Goal: Task Accomplishment & Management: Manage account settings

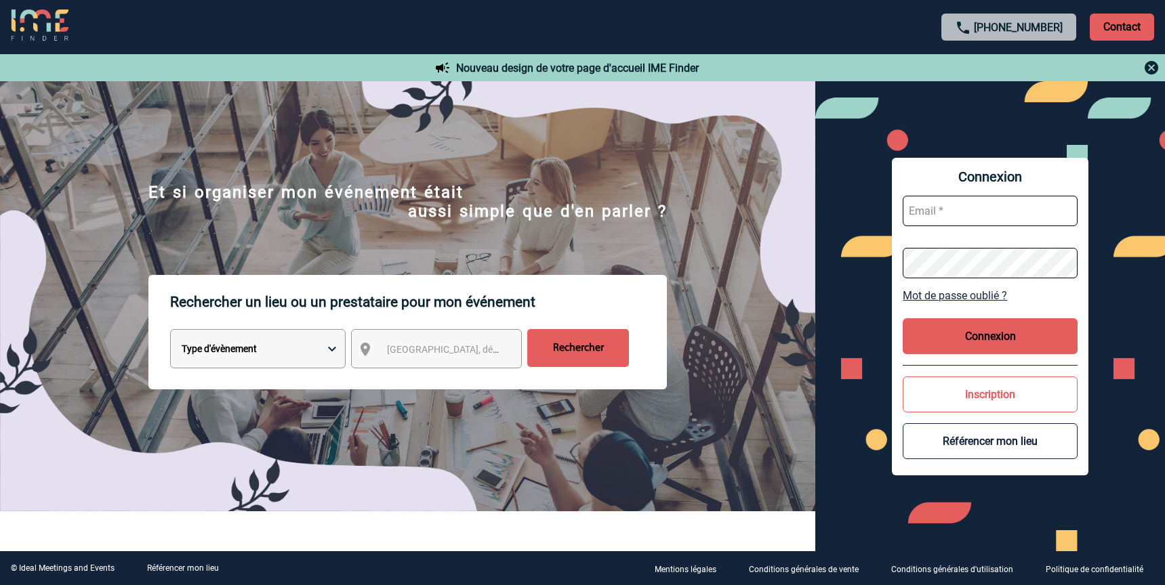
type input "[PERSON_NAME][EMAIL_ADDRESS][DOMAIN_NAME]"
click at [1001, 341] on button "Connexion" at bounding box center [989, 336] width 175 height 36
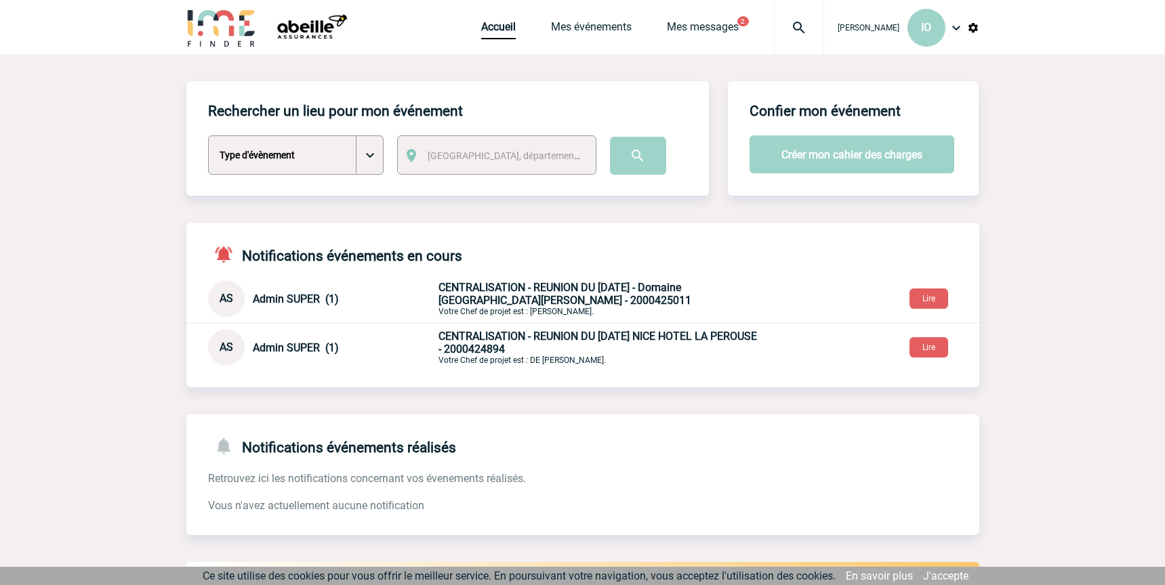
click at [684, 18] on div "Accueil Mes événements Mes messages 2 Projet, client Projet, client" at bounding box center [652, 27] width 343 height 54
click at [688, 26] on link "Mes messages" at bounding box center [703, 29] width 72 height 19
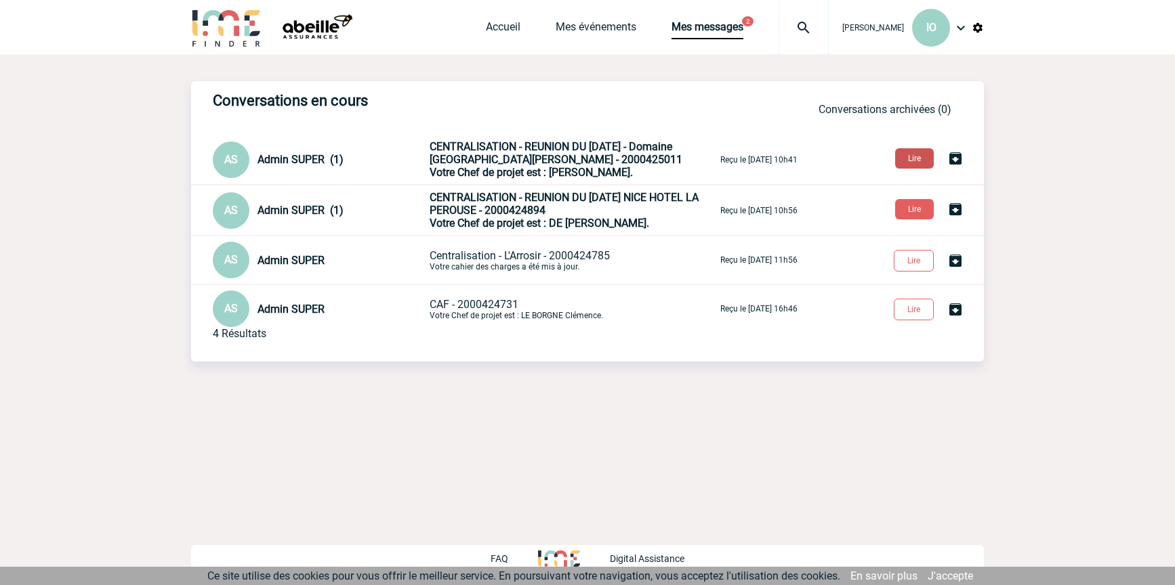
click at [915, 159] on button "Lire" at bounding box center [914, 158] width 39 height 20
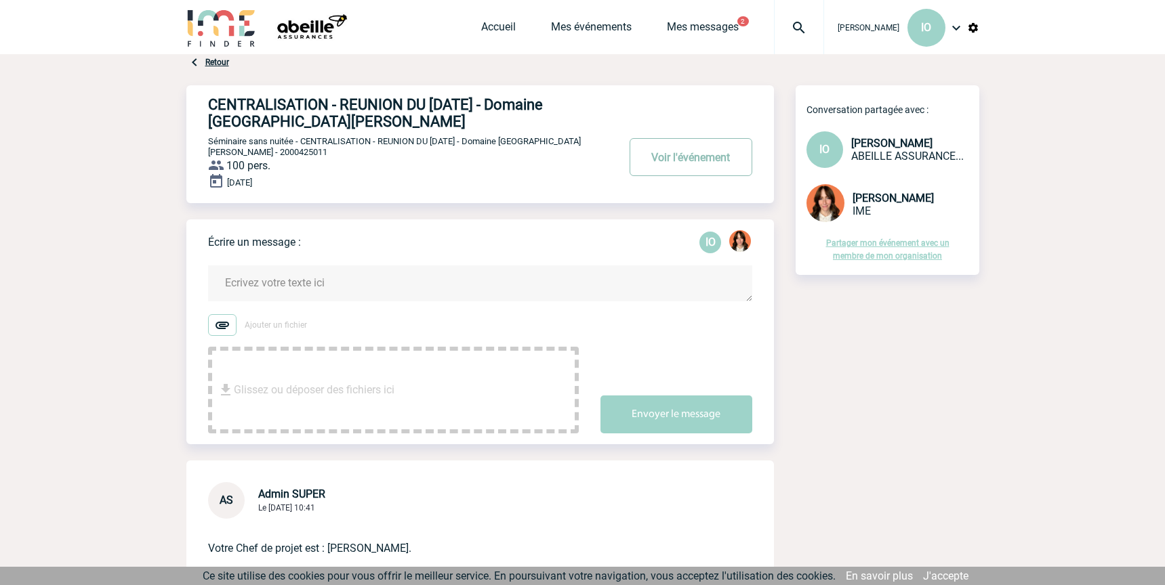
click at [669, 154] on button "Voir l'événement" at bounding box center [690, 157] width 123 height 38
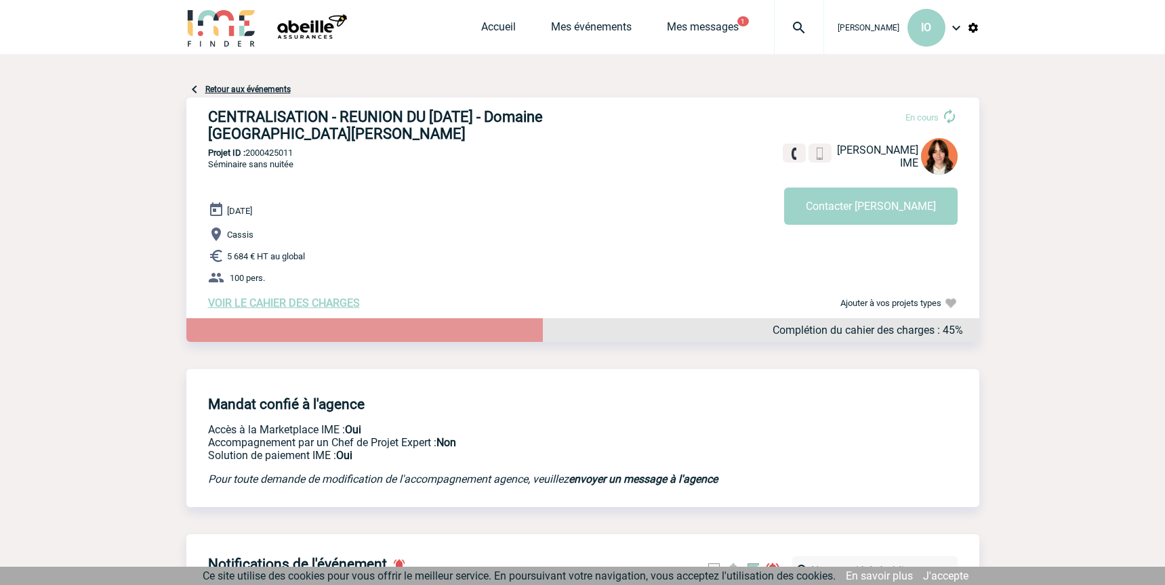
click at [239, 304] on span "VOIR LE CAHIER DES CHARGES" at bounding box center [284, 303] width 152 height 13
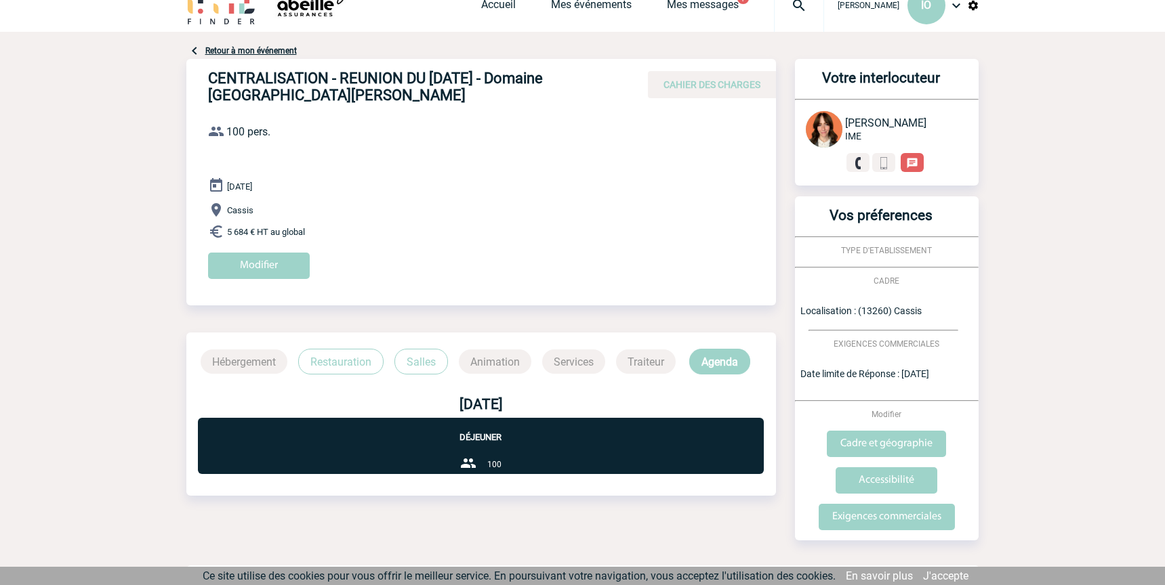
scroll to position [43, 0]
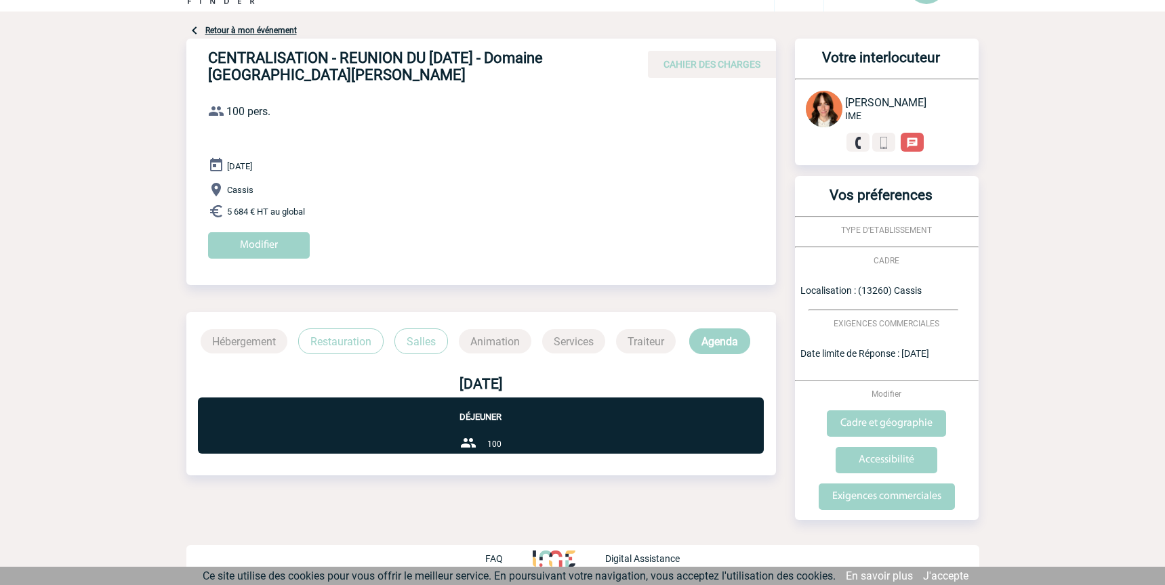
click at [493, 337] on p "Animation" at bounding box center [495, 341] width 72 height 24
click at [579, 347] on p "Services" at bounding box center [573, 341] width 63 height 24
click at [649, 345] on p "Traiteur" at bounding box center [646, 341] width 60 height 24
click at [350, 342] on p "Restauration" at bounding box center [340, 342] width 85 height 26
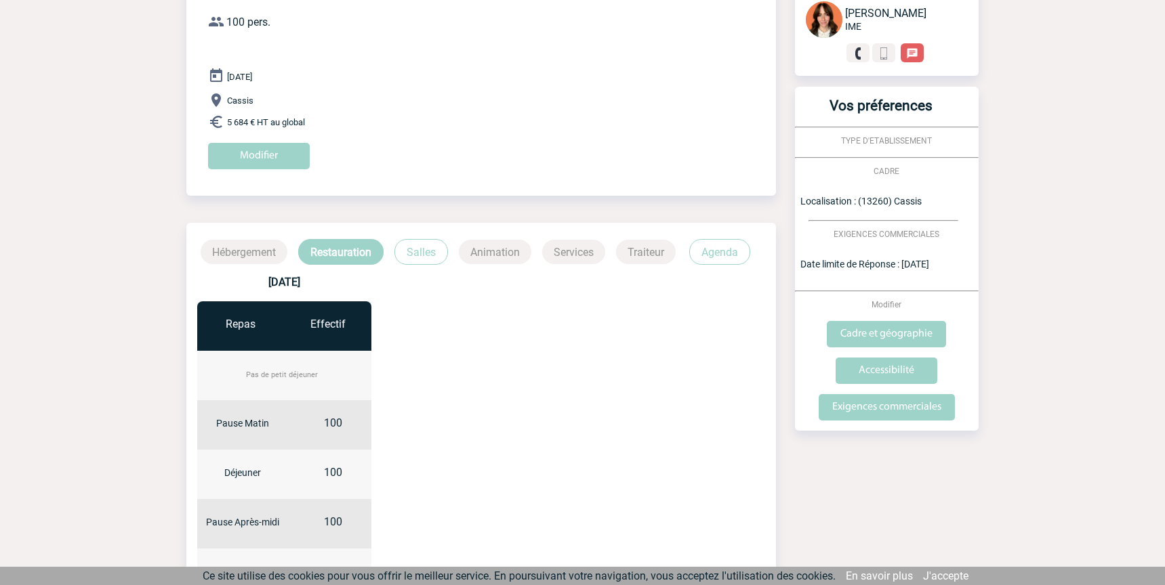
scroll to position [246, 0]
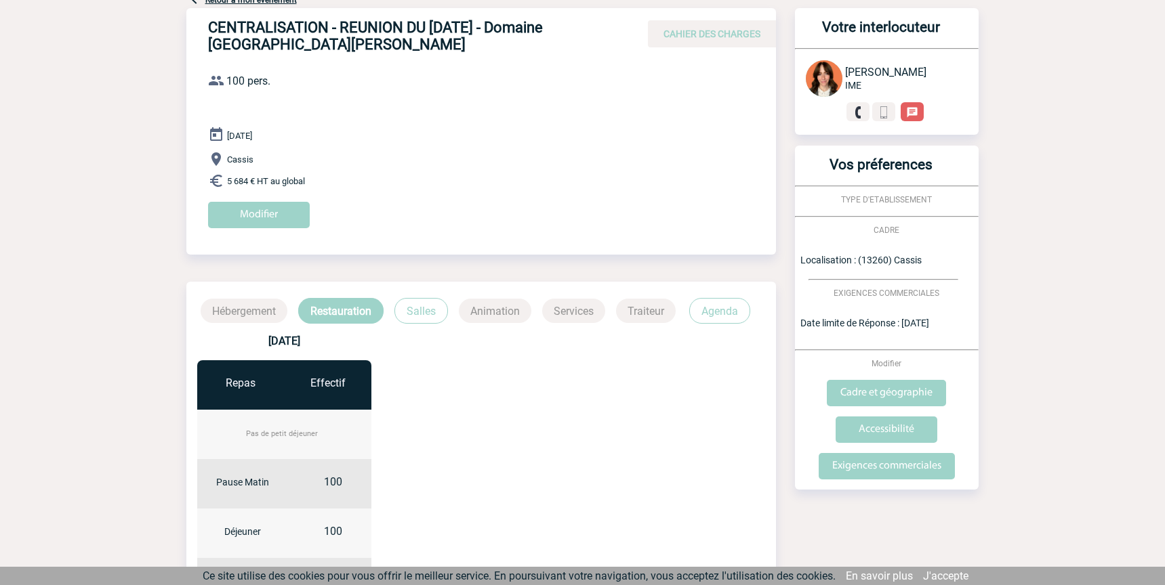
click at [417, 308] on p "Salles" at bounding box center [421, 311] width 54 height 26
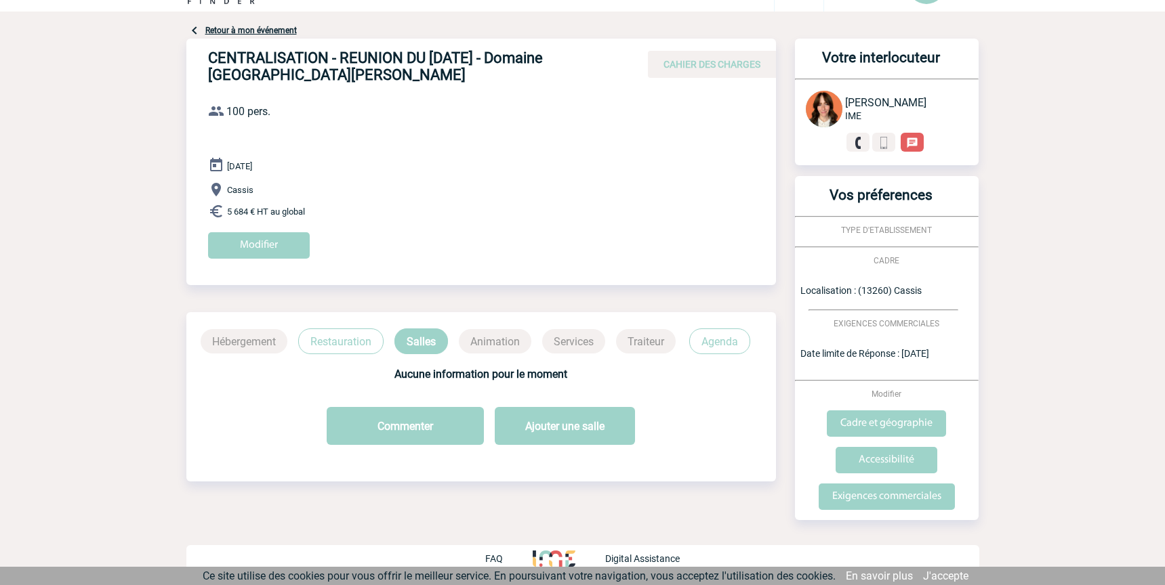
scroll to position [0, 0]
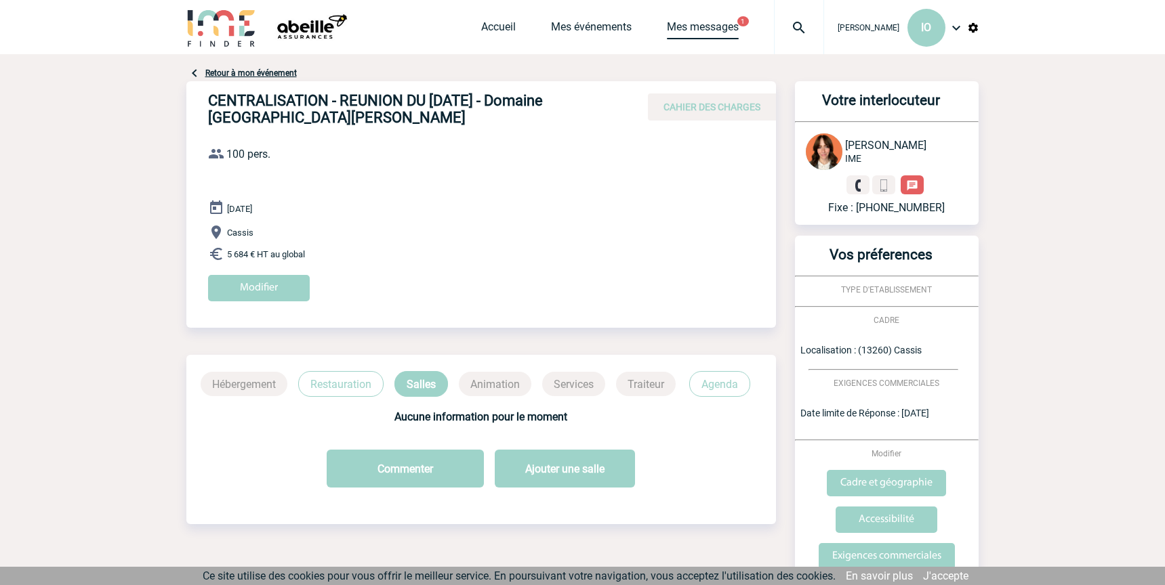
click at [713, 20] on link "Mes messages" at bounding box center [703, 29] width 72 height 19
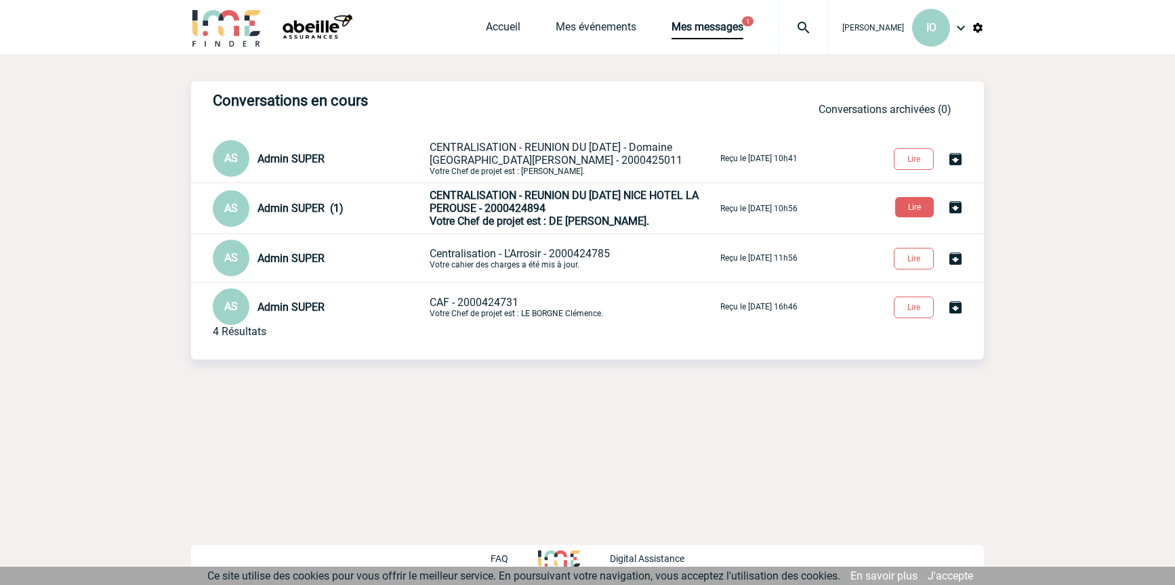
click at [551, 263] on p "Centralisation - L'Arrosir - 2000424785 Votre cahier des charges a été mis à jo…" at bounding box center [574, 258] width 288 height 22
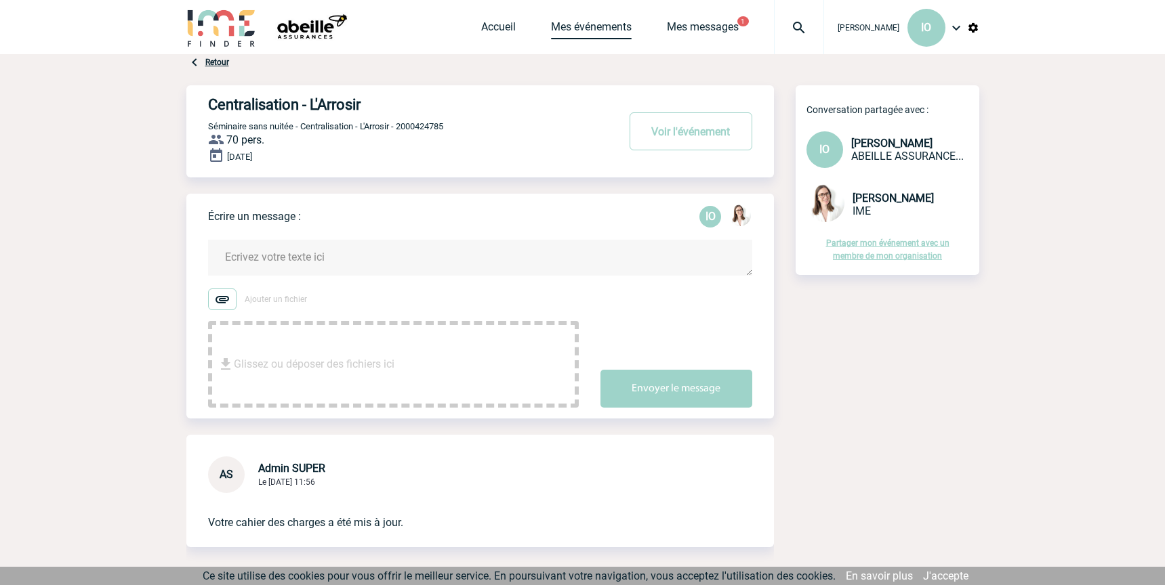
click at [575, 30] on link "Mes événements" at bounding box center [591, 29] width 81 height 19
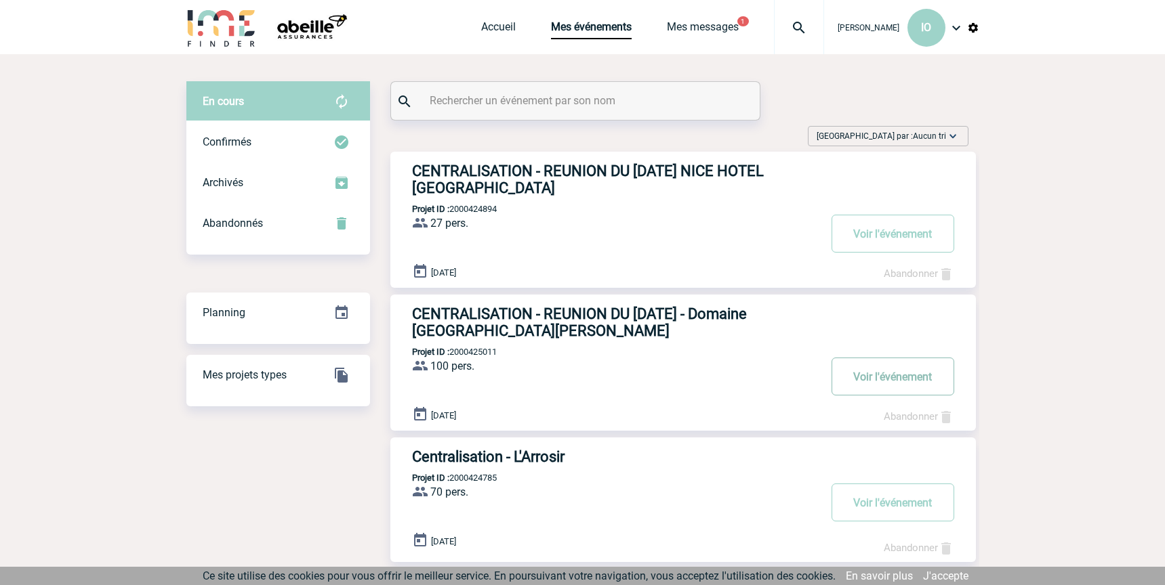
click at [919, 381] on button "Voir l'événement" at bounding box center [892, 377] width 123 height 38
